Goal: Transaction & Acquisition: Obtain resource

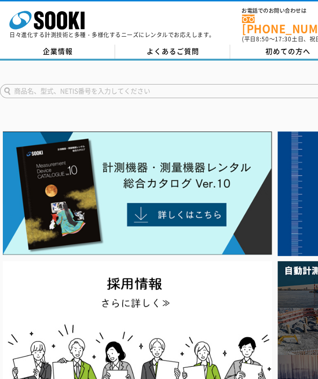
click at [131, 85] on input "text" at bounding box center [214, 91] width 429 height 14
type input "3259"
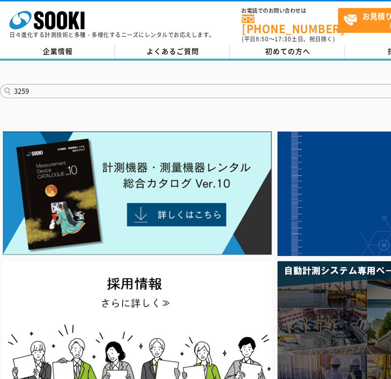
drag, startPoint x: 61, startPoint y: 81, endPoint x: -13, endPoint y: 82, distance: 73.7
type input "50L"
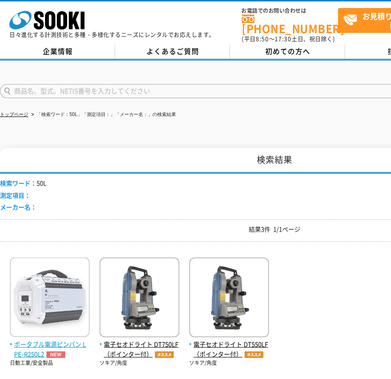
click at [50, 308] on img at bounding box center [50, 298] width 80 height 82
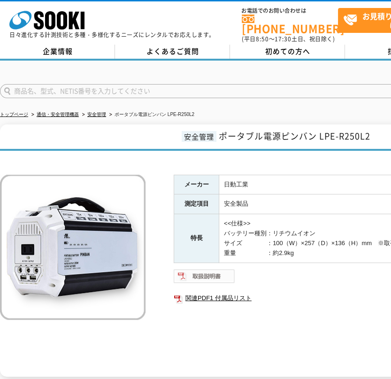
click at [200, 273] on img at bounding box center [204, 275] width 61 height 15
